Goal: Book appointment/travel/reservation

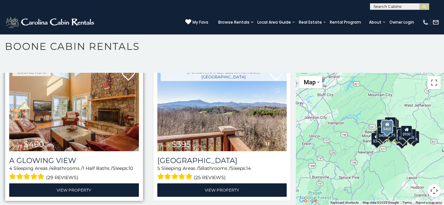
scroll to position [1073, 0]
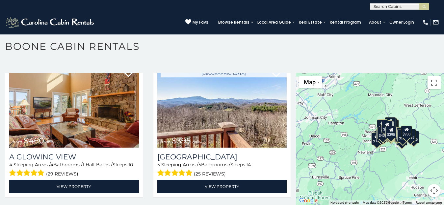
click at [393, 155] on div "$349 $480 $315 $425 $565 $355 $635 $675 $930 $400 $451 $330 $400 $485 $460 $395…" at bounding box center [370, 139] width 148 height 132
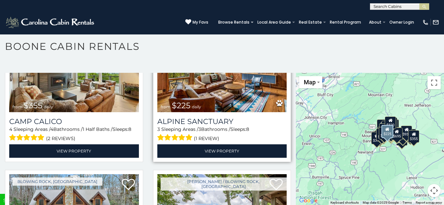
scroll to position [2047, 0]
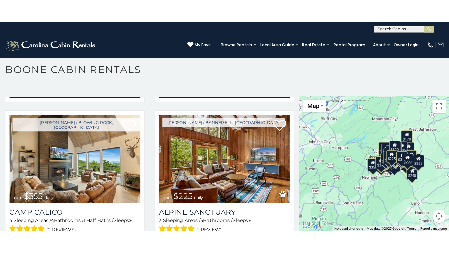
scroll to position [1935, 0]
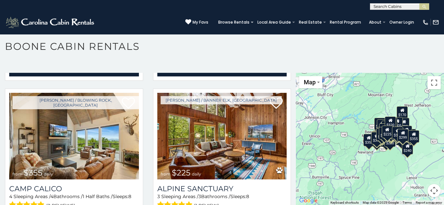
click at [395, 132] on icon at bounding box center [397, 130] width 4 height 5
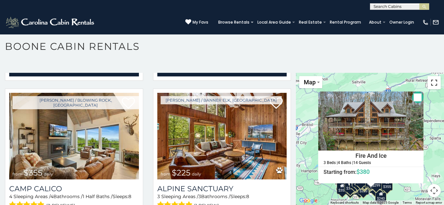
click at [431, 84] on button "Toggle fullscreen view" at bounding box center [433, 82] width 13 height 13
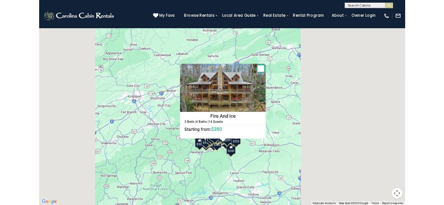
scroll to position [1959, 0]
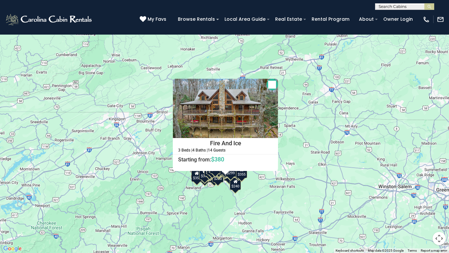
click at [315, 136] on div "$349 $480 $315 $425 $565 $355 $635 $675 $930 $400 $451 $330 $400 $485 $460 $395…" at bounding box center [224, 126] width 449 height 253
click at [262, 194] on div "$349 $480 $315 $425 $565 $355 $635 $675 $930 $400 $451 $330 $400 $485 $460 $395…" at bounding box center [224, 126] width 449 height 253
click at [270, 84] on button "Close" at bounding box center [273, 85] width 12 height 12
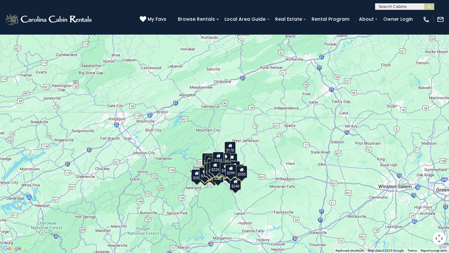
click at [440, 205] on button "Map camera controls" at bounding box center [439, 237] width 13 height 13
click at [439, 205] on button "Map camera controls" at bounding box center [439, 237] width 13 height 13
click at [441, 205] on button "Map camera controls" at bounding box center [439, 237] width 13 height 13
click at [422, 202] on button "Zoom in" at bounding box center [422, 205] width 13 height 13
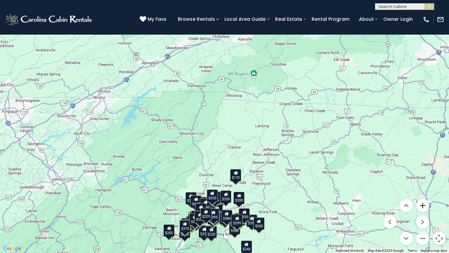
click at [423, 205] on button "Zoom in" at bounding box center [422, 205] width 13 height 13
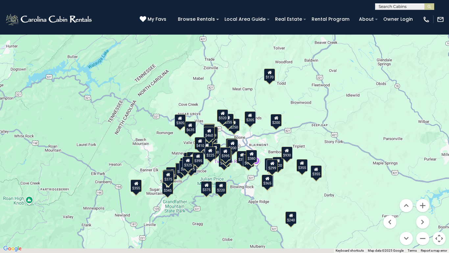
drag, startPoint x: 260, startPoint y: 241, endPoint x: 283, endPoint y: 86, distance: 156.6
click at [283, 85] on div "$349 $480 $315 $425 $565 $355 $635 $675 $930 $400 $451 $330 $400 $485 $460 $395…" at bounding box center [224, 126] width 449 height 253
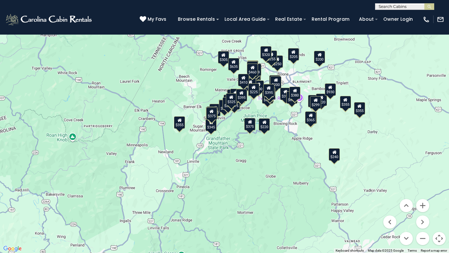
drag, startPoint x: 182, startPoint y: 178, endPoint x: 225, endPoint y: 114, distance: 76.8
click at [225, 114] on div "$349 $480 $315 $425 $565 $355 $635 $675 $930 $400 $451 $330 $400 $485 $460 $395…" at bounding box center [224, 126] width 449 height 253
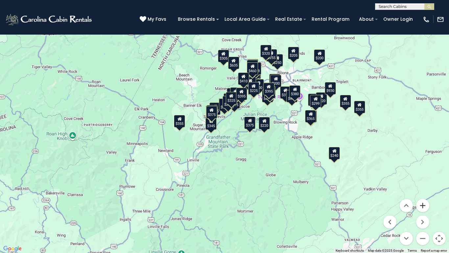
click at [424, 204] on button "Zoom in" at bounding box center [422, 205] width 13 height 13
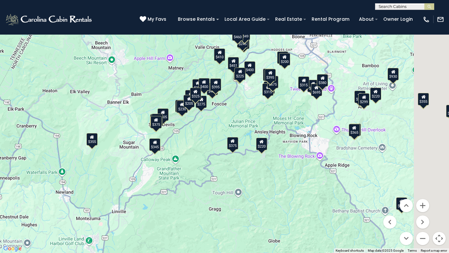
drag, startPoint x: 259, startPoint y: 119, endPoint x: 221, endPoint y: 138, distance: 42.2
click at [221, 138] on div "$349 $480 $315 $425 $565 $355 $635 $675 $930 $400 $451 $330 $400 $485 $460 $395…" at bounding box center [224, 126] width 449 height 253
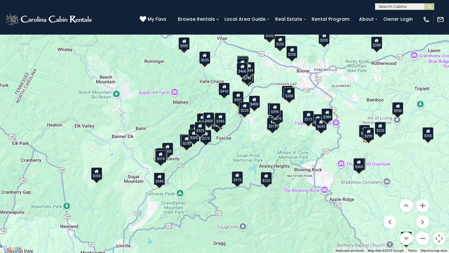
drag, startPoint x: 248, startPoint y: 107, endPoint x: 222, endPoint y: 149, distance: 49.1
click at [220, 149] on div "$349 $480 $315 $425 $565 $355 $635 $675 $930 $400 $451 $330 $400 $485 $460 $395…" at bounding box center [224, 126] width 449 height 253
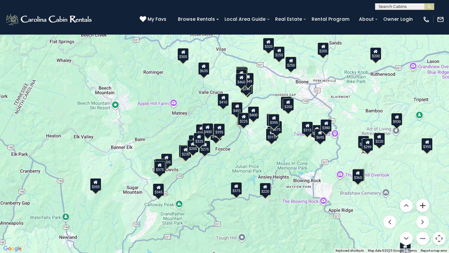
click at [423, 205] on button "Zoom in" at bounding box center [422, 205] width 13 height 13
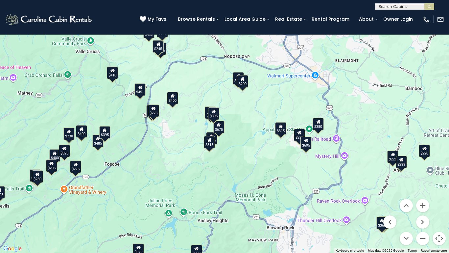
drag, startPoint x: 388, startPoint y: 113, endPoint x: 278, endPoint y: 106, distance: 110.0
click at [278, 106] on div "$349 $480 $315 $425 $565 $355 $635 $675 $930 $400 $451 $330 $400 $485 $460 $395…" at bounding box center [224, 126] width 449 height 253
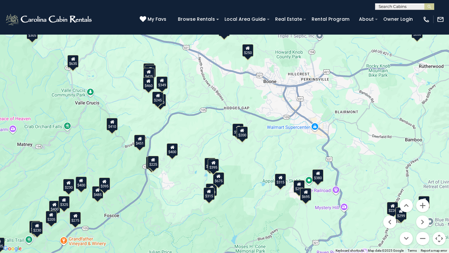
drag, startPoint x: 311, startPoint y: 71, endPoint x: 312, endPoint y: 124, distance: 53.0
click at [311, 123] on div "$349 $480 $315 $425 $565 $355 $635 $675 $930 $400 $451 $330 $400 $485 $460 $395…" at bounding box center [224, 126] width 449 height 253
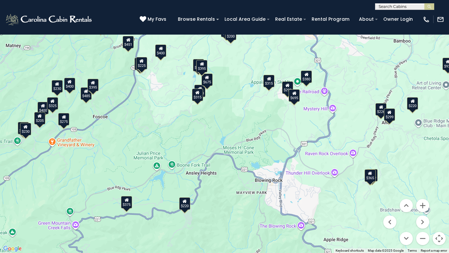
drag, startPoint x: 282, startPoint y: 137, endPoint x: 270, endPoint y: 38, distance: 99.4
click at [270, 38] on div "$349 $480 $315 $425 $565 $355 $635 $675 $930 $400 $451 $330 $400 $485 $460 $395…" at bounding box center [224, 126] width 449 height 253
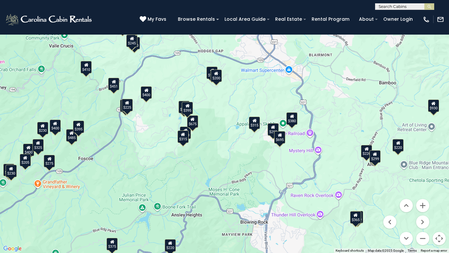
drag, startPoint x: 352, startPoint y: 103, endPoint x: 355, endPoint y: 133, distance: 30.7
click at [338, 146] on div "$349 $480 $315 $425 $565 $355 $635 $675 $930 $400 $451 $330 $400 $485 $460 $395…" at bounding box center [224, 126] width 449 height 253
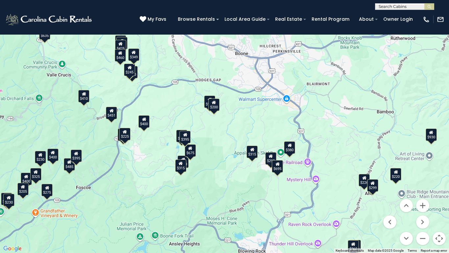
drag, startPoint x: 362, startPoint y: 103, endPoint x: 372, endPoint y: 129, distance: 27.9
click at [365, 137] on div "$349 $480 $315 $425 $565 $355 $635 $675 $930 $400 $451 $330 $400 $485 $460 $395…" at bounding box center [224, 126] width 449 height 253
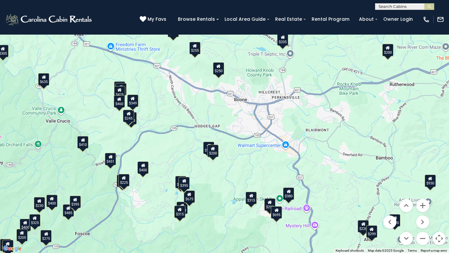
drag, startPoint x: 243, startPoint y: 81, endPoint x: 233, endPoint y: 122, distance: 42.7
click at [233, 122] on div "$349 $480 $315 $425 $565 $355 $635 $675 $930 $400 $451 $330 $400 $485 $460 $395…" at bounding box center [224, 126] width 449 height 253
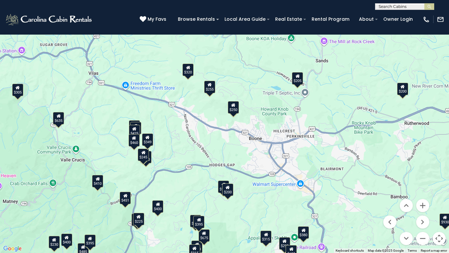
drag, startPoint x: 272, startPoint y: 84, endPoint x: 287, endPoint y: 125, distance: 43.1
click at [287, 125] on div "$349 $480 $315 $425 $565 $355 $635 $675 $930 $400 $451 $330 $400 $485 $460 $395…" at bounding box center [224, 126] width 449 height 253
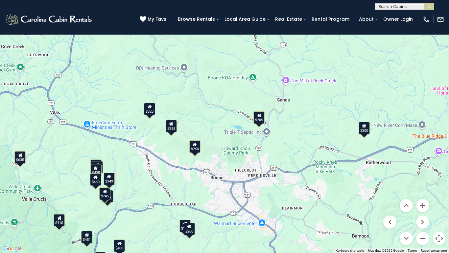
drag, startPoint x: 242, startPoint y: 62, endPoint x: 205, endPoint y: 103, distance: 54.3
click at [204, 103] on div "$349 $480 $315 $425 $565 $355 $635 $675 $930 $400 $451 $330 $400 $485 $460 $395…" at bounding box center [224, 126] width 449 height 253
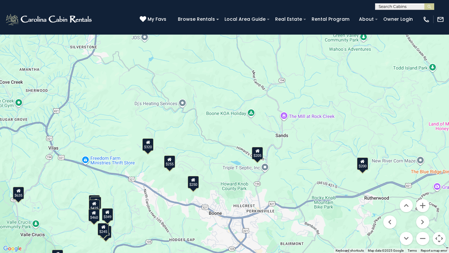
drag, startPoint x: 247, startPoint y: 55, endPoint x: 245, endPoint y: 116, distance: 61.5
click at [245, 114] on div "$349 $480 $315 $425 $565 $355 $635 $675 $930 $400 $451 $330 $400 $485 $460 $395…" at bounding box center [224, 126] width 449 height 253
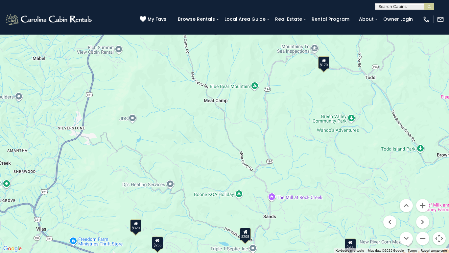
drag, startPoint x: 268, startPoint y: 42, endPoint x: 256, endPoint y: 105, distance: 63.6
click at [256, 105] on div "$349 $480 $315 $425 $565 $355 $635 $675 $930 $400 $451 $330 $400 $485 $460 $395…" at bounding box center [224, 126] width 449 height 253
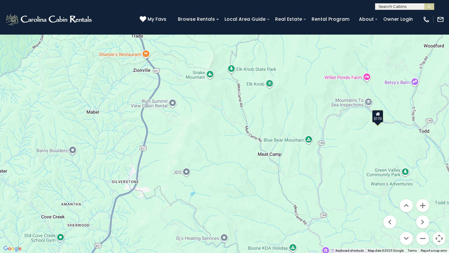
drag, startPoint x: 260, startPoint y: 47, endPoint x: 312, endPoint y: 98, distance: 73.5
click at [311, 101] on div "$349 $480 $315 $425 $565 $355 $635 $675 $930 $400 $451 $330 $400 $485 $460 $395…" at bounding box center [224, 126] width 449 height 253
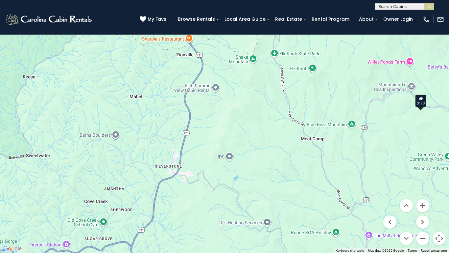
drag, startPoint x: 206, startPoint y: 34, endPoint x: 251, endPoint y: 20, distance: 46.6
click at [251, 20] on div "$349 $480 $315 $425 $565 $355 $635 $675 $930 $400 $451 $330 $400 $485 $460 $395…" at bounding box center [224, 126] width 449 height 253
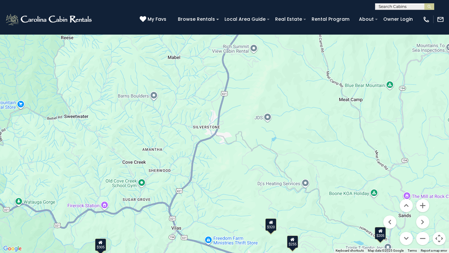
drag, startPoint x: 206, startPoint y: 78, endPoint x: 245, endPoint y: 36, distance: 56.5
click at [245, 36] on div "$349 $480 $315 $425 $565 $355 $635 $675 $930 $400 $451 $330 $400 $485 $460 $395…" at bounding box center [224, 126] width 449 height 253
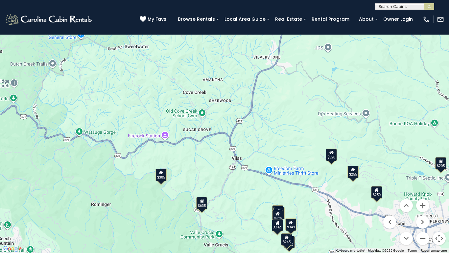
drag, startPoint x: 199, startPoint y: 68, endPoint x: 263, endPoint y: 0, distance: 93.3
click at [263, 0] on div "$349 $480 $315 $425 $565 $355 $635 $675 $930 $400 $451 $330 $400 $485 $460 $395…" at bounding box center [224, 126] width 449 height 253
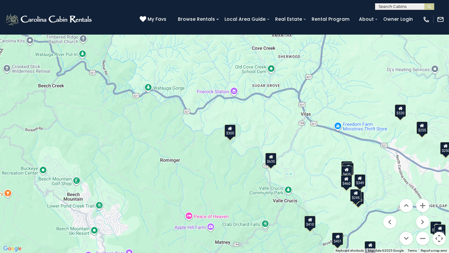
drag, startPoint x: 225, startPoint y: 114, endPoint x: 291, endPoint y: 73, distance: 77.5
click at [292, 74] on div "$349 $480 $315 $425 $565 $355 $635 $675 $930 $400 $451 $330 $400 $485 $460 $395…" at bounding box center [224, 126] width 449 height 253
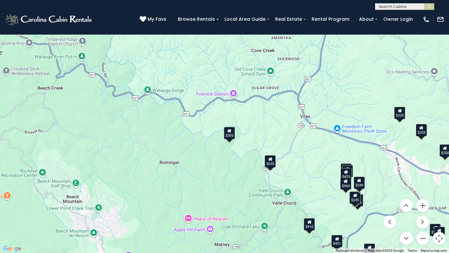
click at [439, 205] on button "Map camera controls" at bounding box center [439, 237] width 13 height 13
click at [440, 10] on button "Toggle fullscreen view" at bounding box center [439, 9] width 13 height 13
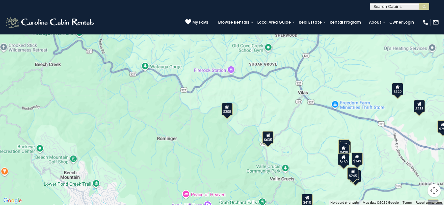
scroll to position [1935, 0]
